Goal: Complete application form: Complete application form

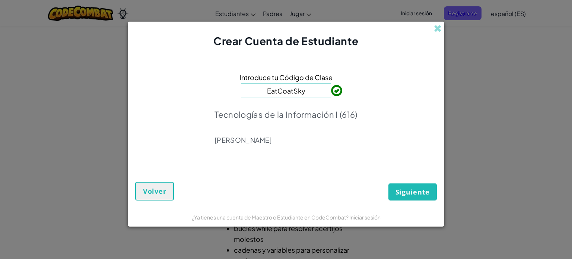
click at [355, 86] on div "Introduce tu Código de Clase EatCoatSky Tecnologías de la Información I (616) […" at bounding box center [285, 110] width 301 height 109
click at [416, 191] on font "Siguiente" at bounding box center [412, 191] width 34 height 9
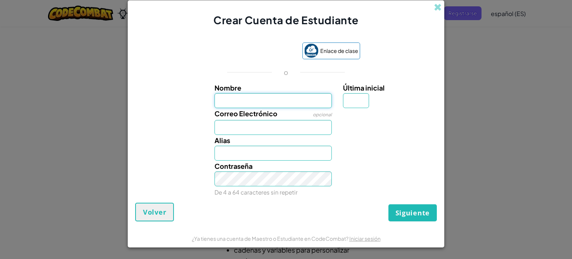
click at [289, 103] on input "Nombre" at bounding box center [273, 100] width 118 height 15
type input "Vale"
click at [363, 103] on input "Última inicial" at bounding box center [356, 100] width 26 height 15
click at [288, 151] on input "Vale" at bounding box center [273, 152] width 118 height 15
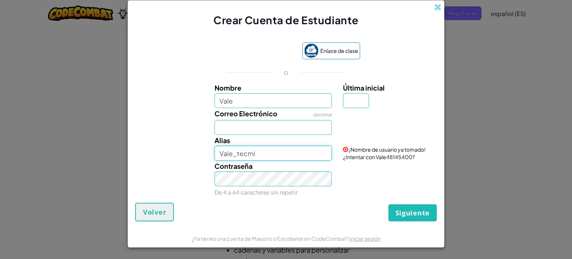
type input "Vale_tecmi"
click at [266, 95] on input "Vale" at bounding box center [273, 100] width 118 height 15
click at [358, 104] on input "Última inicial" at bounding box center [356, 100] width 26 height 15
type input "S"
type input "ValeS"
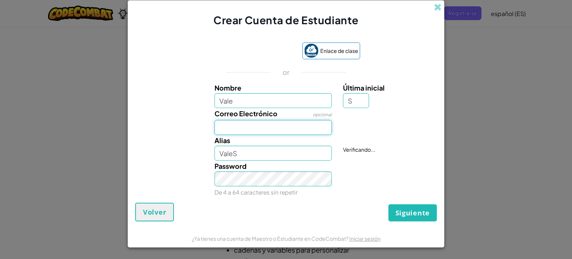
click at [279, 129] on input "Correo Electrónico" at bounding box center [273, 127] width 118 height 15
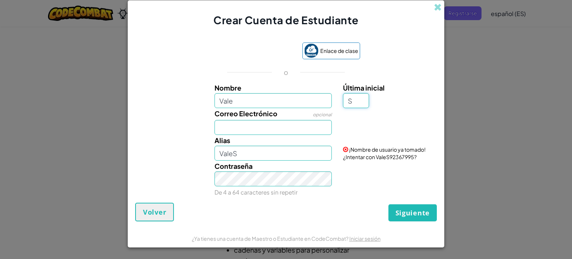
click at [356, 99] on input "S" at bounding box center [356, 100] width 26 height 15
click at [388, 204] on button "Siguiente" at bounding box center [412, 212] width 48 height 17
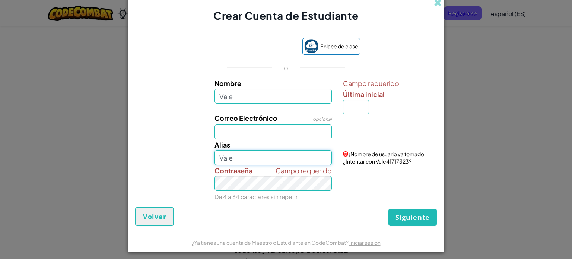
click at [278, 156] on input "Vale" at bounding box center [273, 157] width 118 height 15
type input "Vale_tecmi"
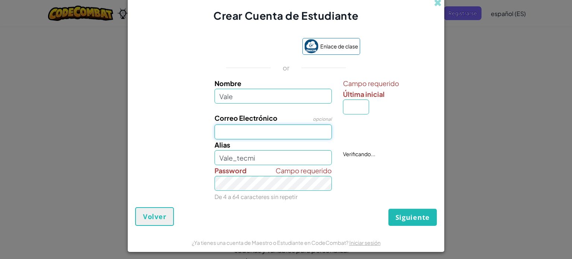
click at [263, 128] on input "Correo Electrónico" at bounding box center [273, 131] width 118 height 15
type input "[EMAIL_ADDRESS][DOMAIN_NAME]"
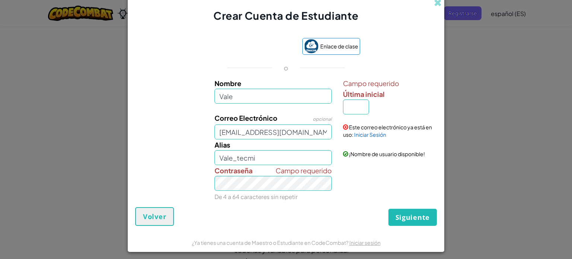
click at [362, 200] on div "Campo requerido Contraseña De 4 a 64 caracteres sin repetir" at bounding box center [285, 183] width 309 height 37
click at [365, 134] on font "Iniciar Sesión" at bounding box center [370, 134] width 32 height 7
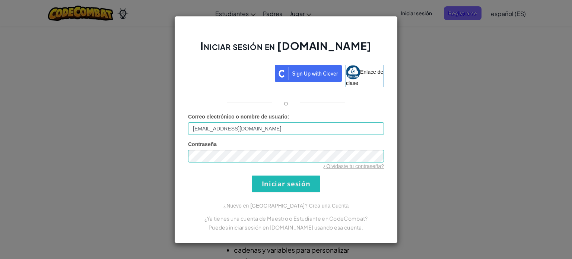
click at [315, 108] on div "Iniciar sesión en [DOMAIN_NAME] Enlace de clase o Error desconocido. Correo ele…" at bounding box center [285, 129] width 223 height 227
click at [402, 183] on div "Iniciar sesión en [DOMAIN_NAME] Enlace de clase o Error desconocido. Correo ele…" at bounding box center [286, 129] width 572 height 259
